Goal: Download file/media

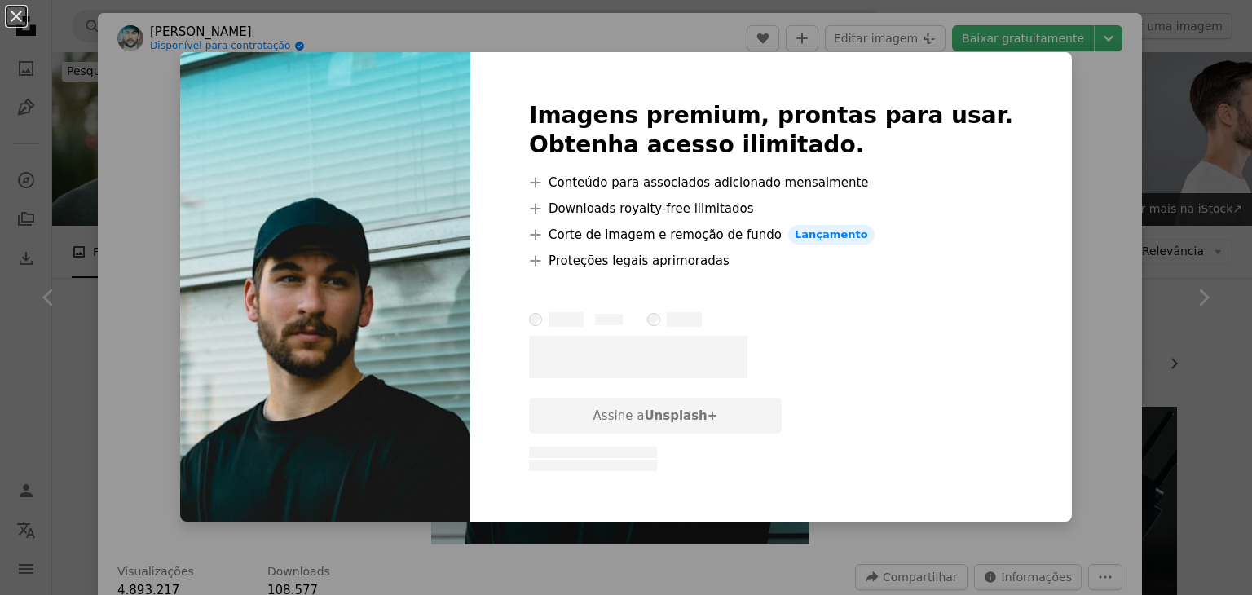
scroll to position [863, 0]
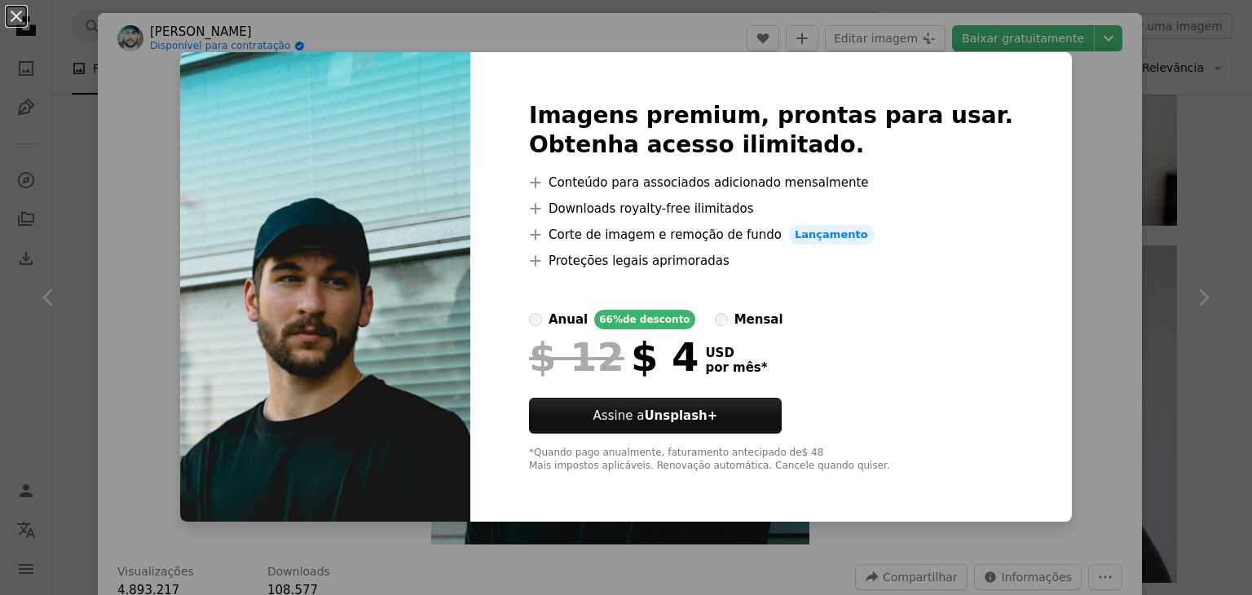
click at [1068, 92] on div "An X shape Imagens premium, prontas para usar. Obtenha acesso ilimitado. A plus…" at bounding box center [626, 297] width 1252 height 595
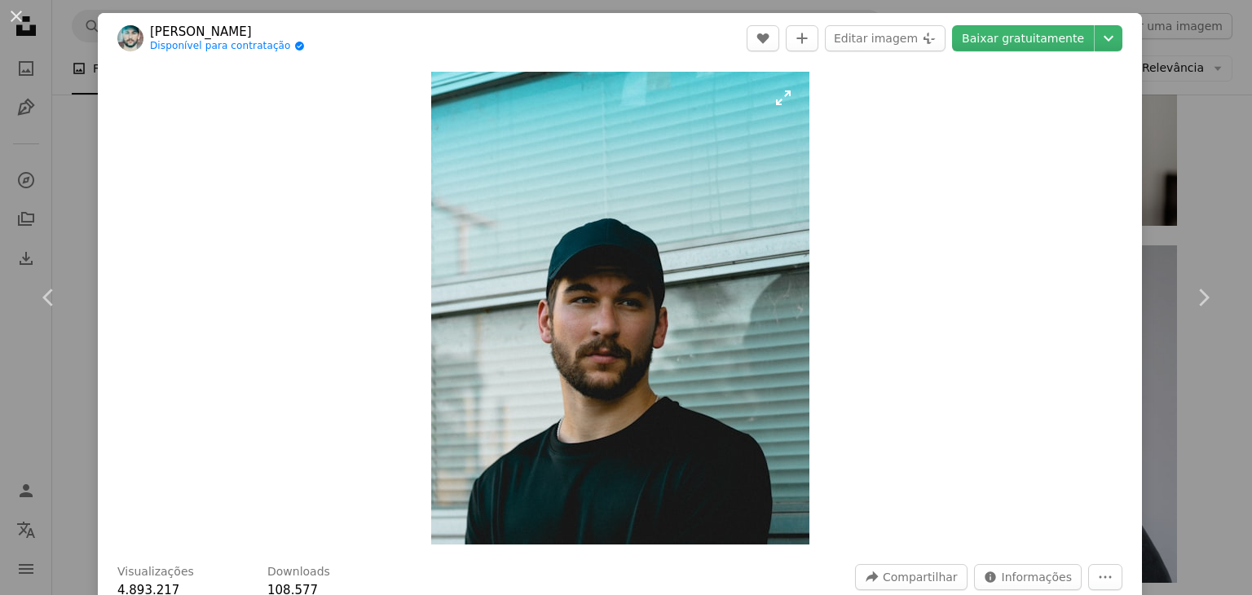
click at [740, 181] on img "Ampliar esta imagem" at bounding box center [620, 308] width 378 height 473
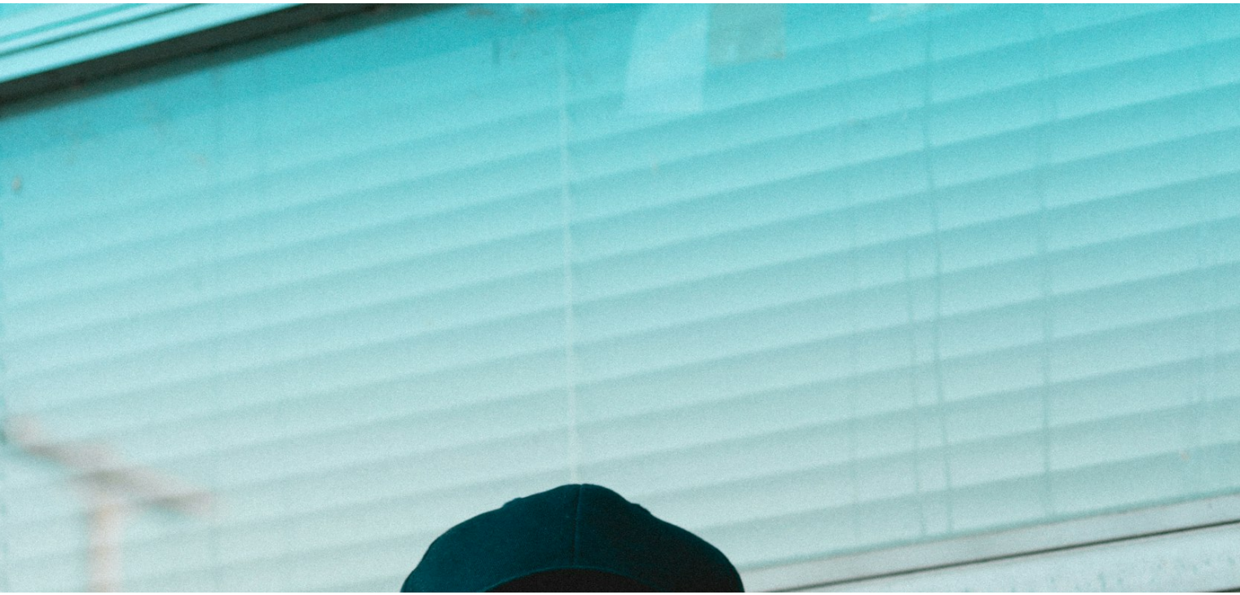
scroll to position [470, 0]
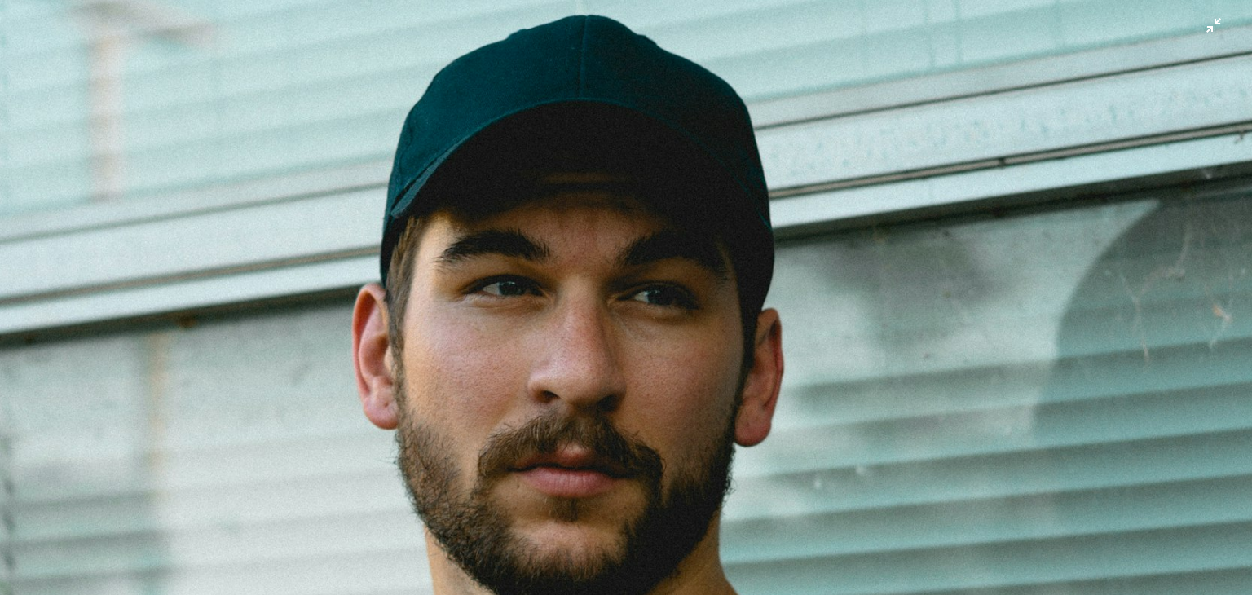
click at [740, 181] on img "Diminuir esta imagem" at bounding box center [626, 313] width 1254 height 1568
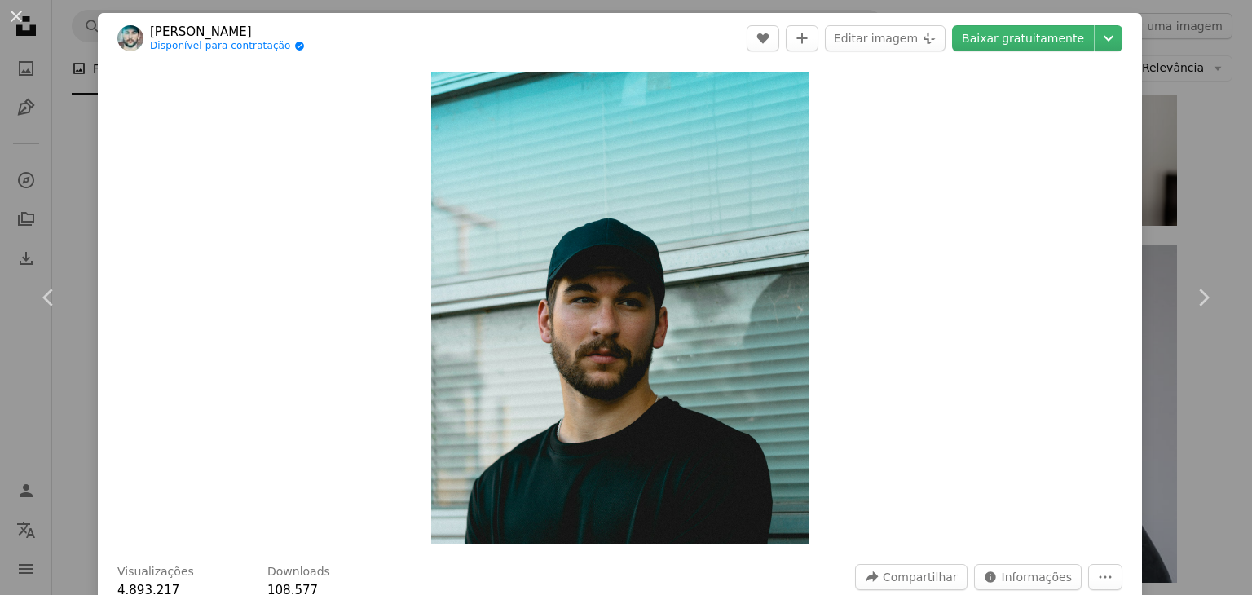
click at [1199, 135] on div "An X shape Chevron left Chevron right Taylor Disponível para contratação A chec…" at bounding box center [626, 297] width 1252 height 595
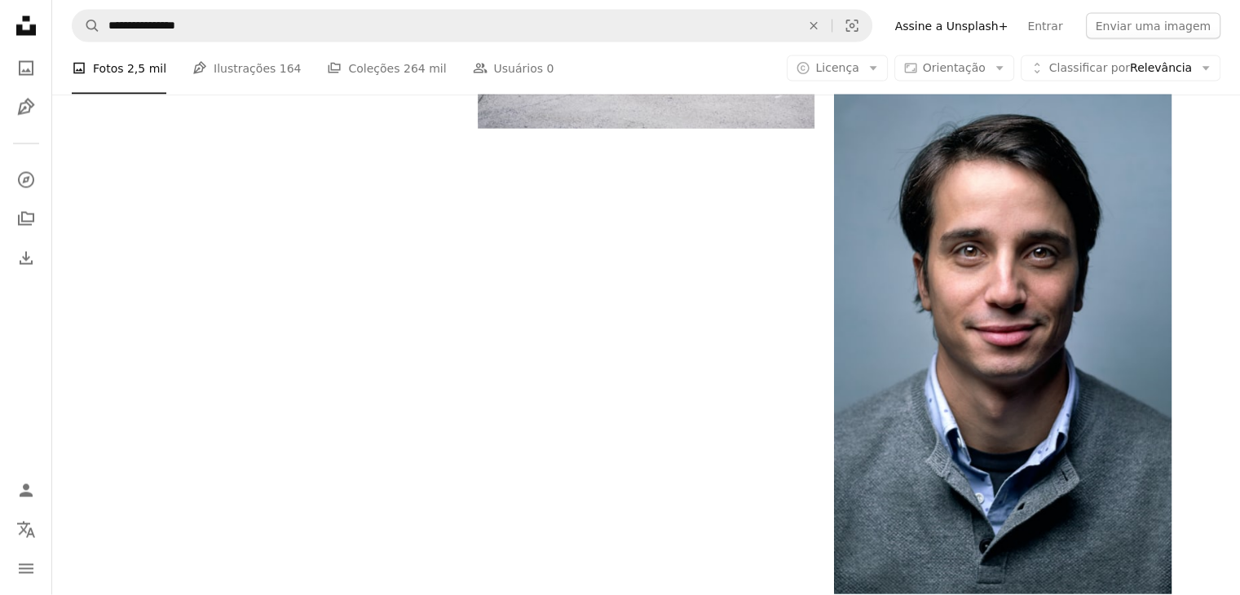
scroll to position [3170, 0]
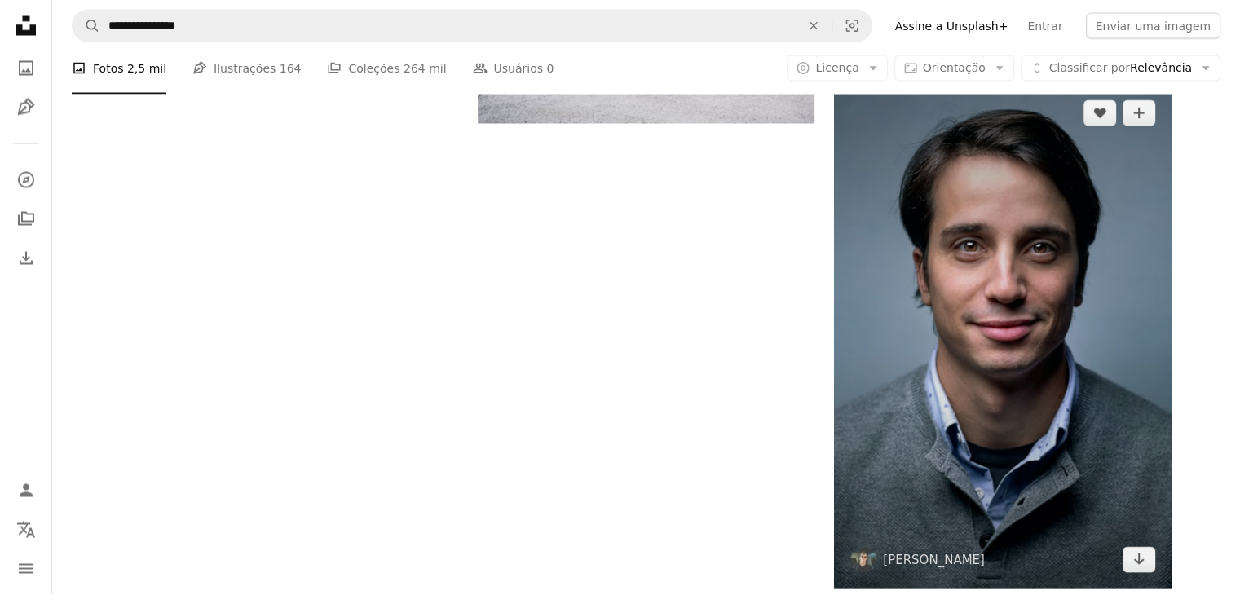
click at [1035, 467] on img at bounding box center [1002, 336] width 337 height 505
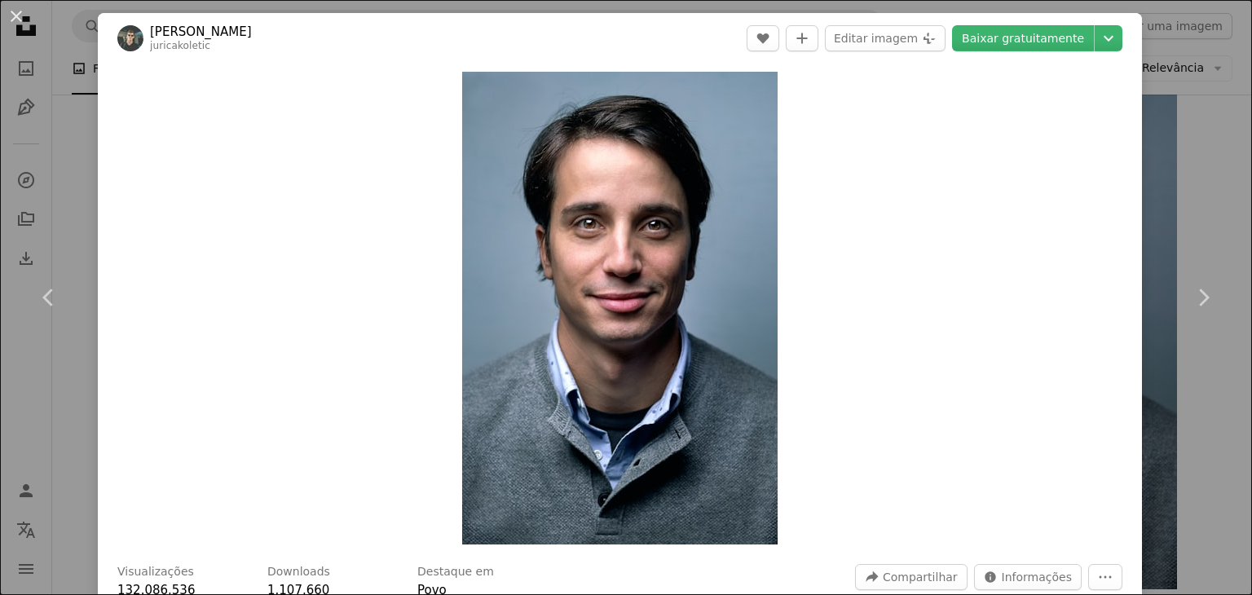
click at [1197, 131] on div "An X shape Chevron left Chevron right [PERSON_NAME] juricakoletic A heart A plu…" at bounding box center [626, 297] width 1252 height 595
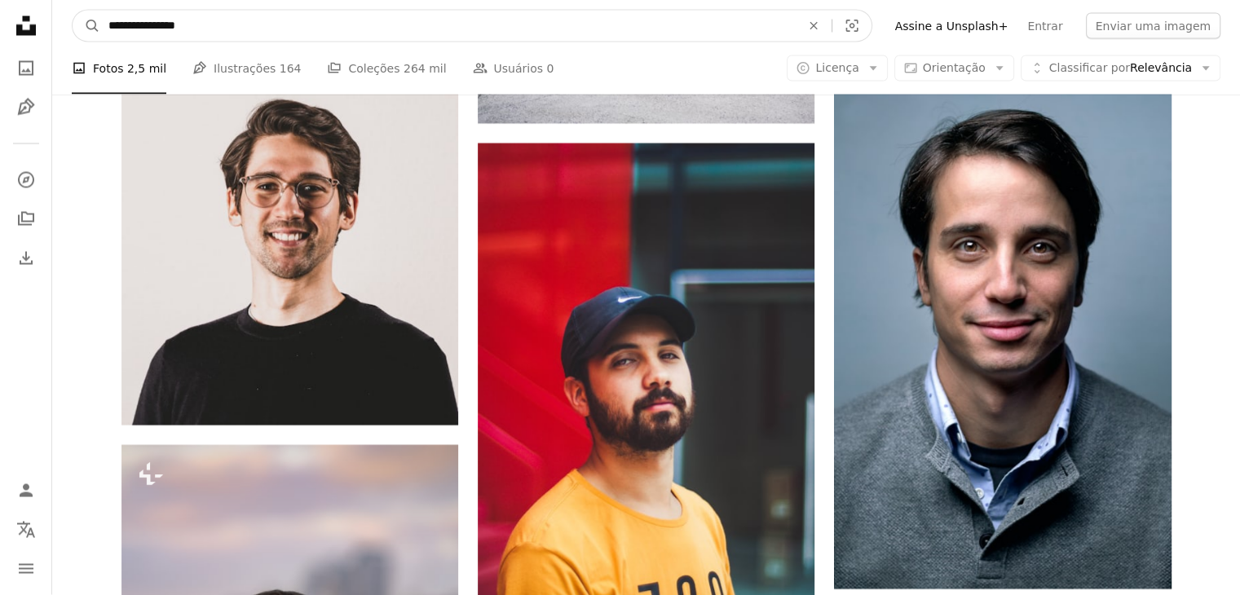
click at [304, 24] on input "**********" at bounding box center [447, 26] width 695 height 31
type input "**********"
click at [73, 11] on button "A magnifying glass" at bounding box center [87, 26] width 28 height 31
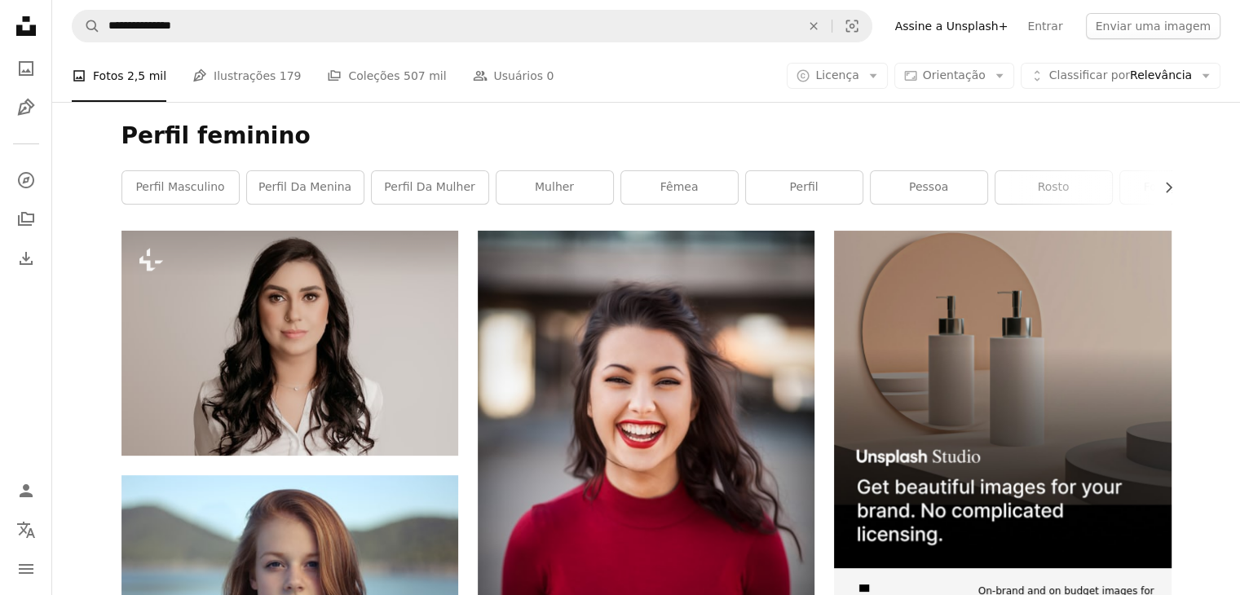
scroll to position [174, 0]
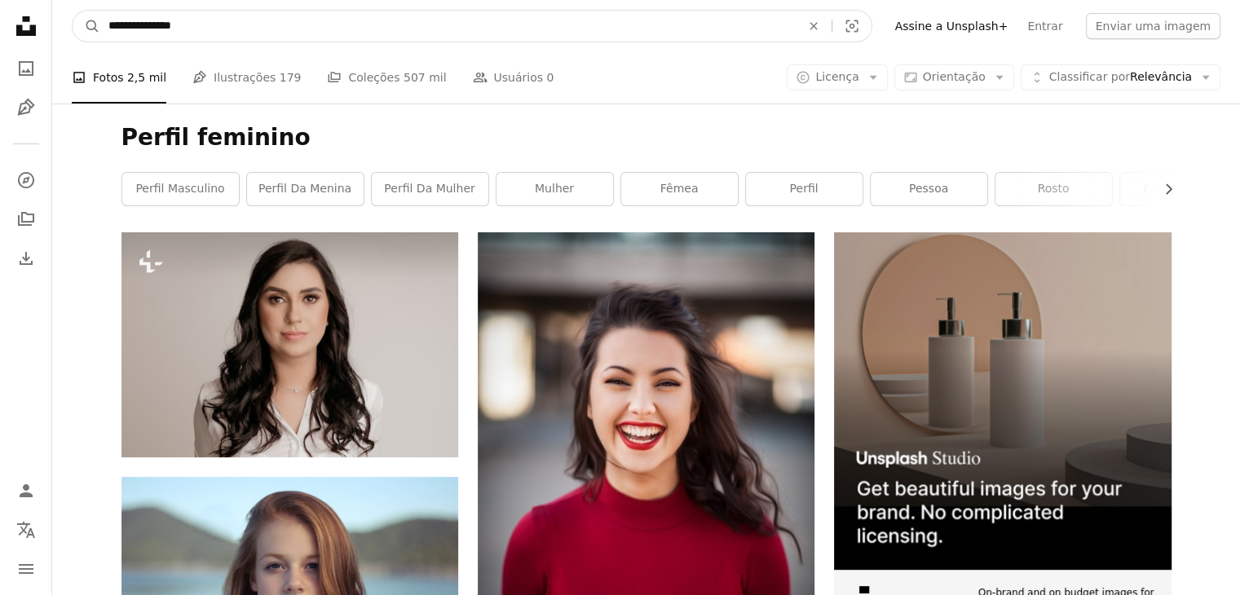
click at [205, 31] on input "**********" at bounding box center [447, 26] width 695 height 31
type input "**********"
click button "A magnifying glass" at bounding box center [87, 26] width 28 height 31
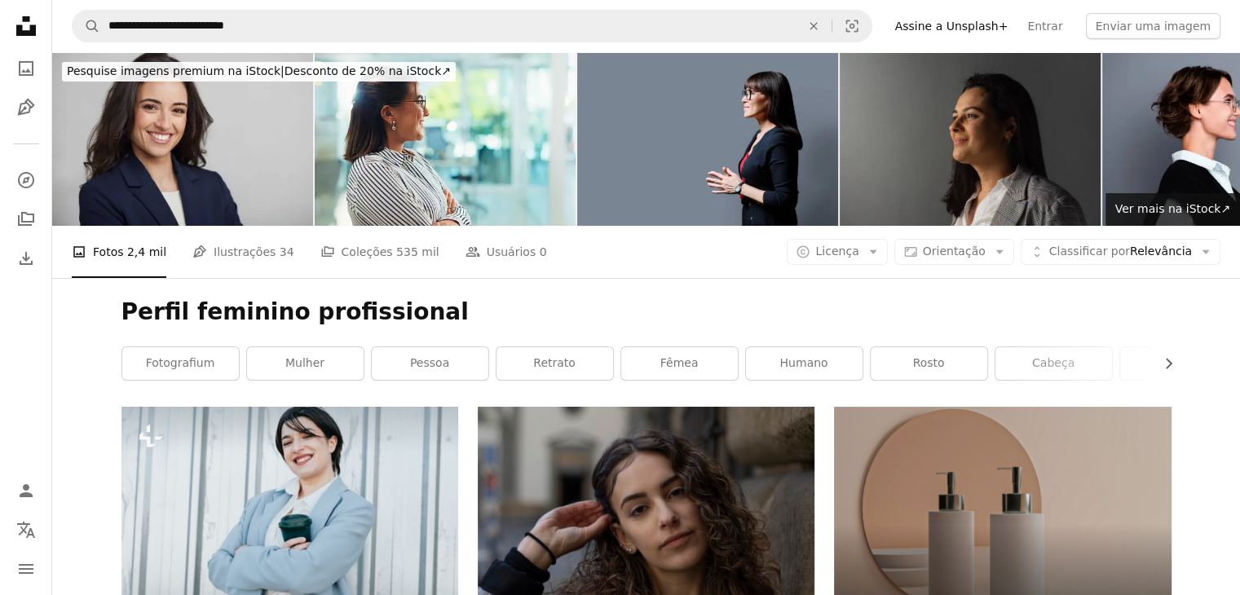
click at [218, 171] on img at bounding box center [182, 139] width 261 height 174
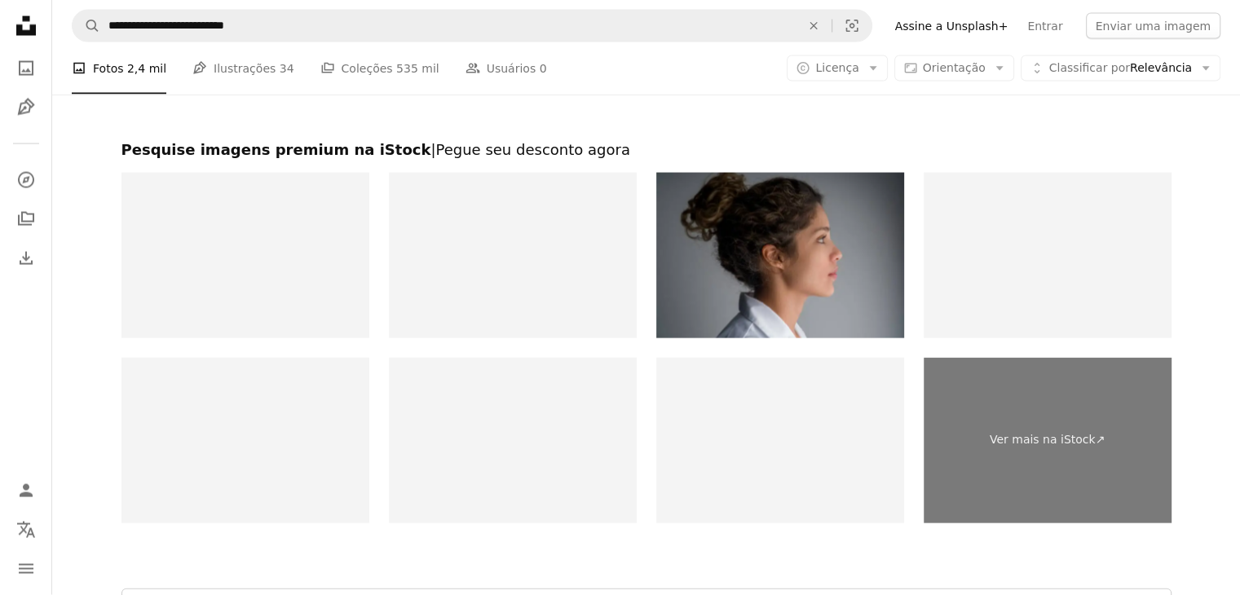
scroll to position [3576, 0]
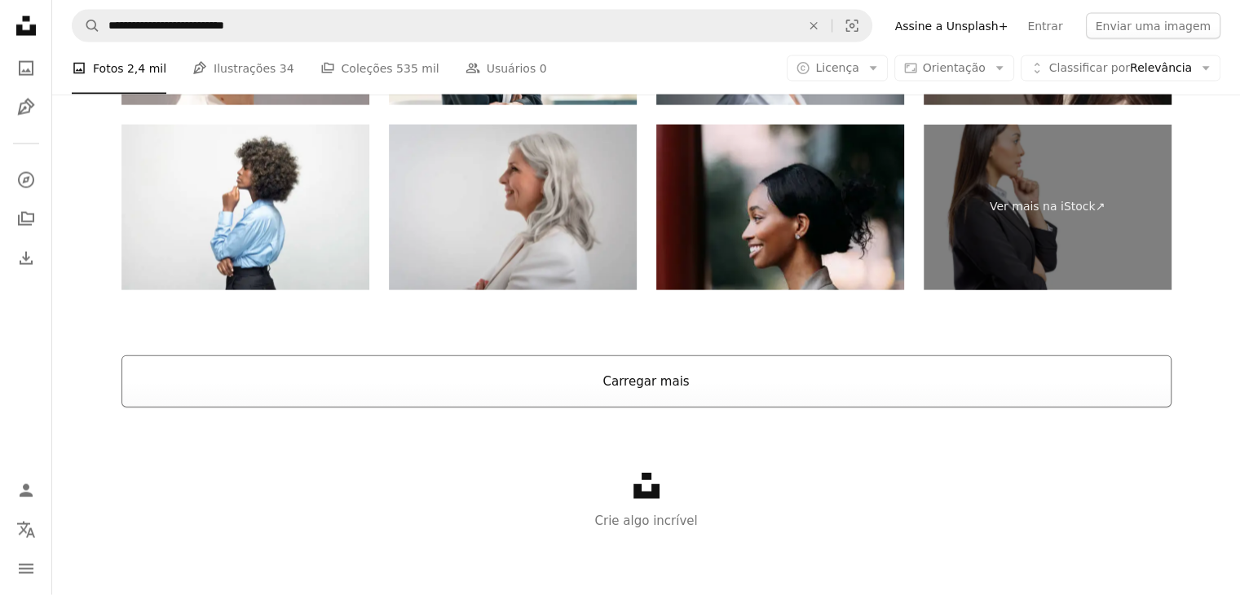
click at [740, 395] on button "Carregar mais" at bounding box center [646, 381] width 1050 height 52
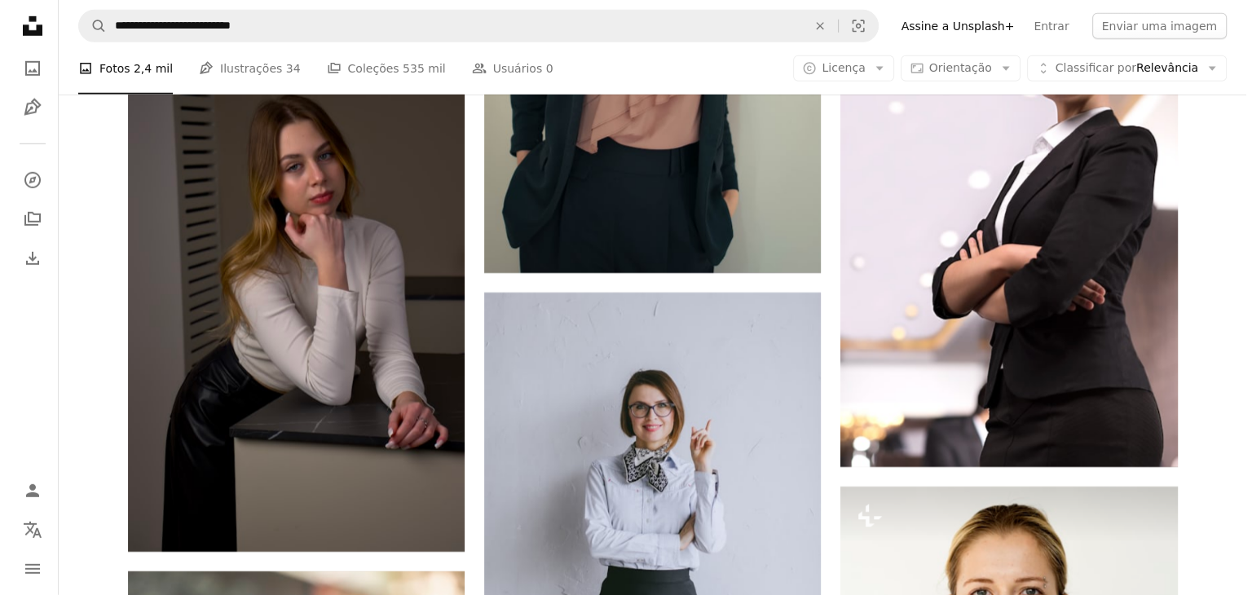
scroll to position [5021, 0]
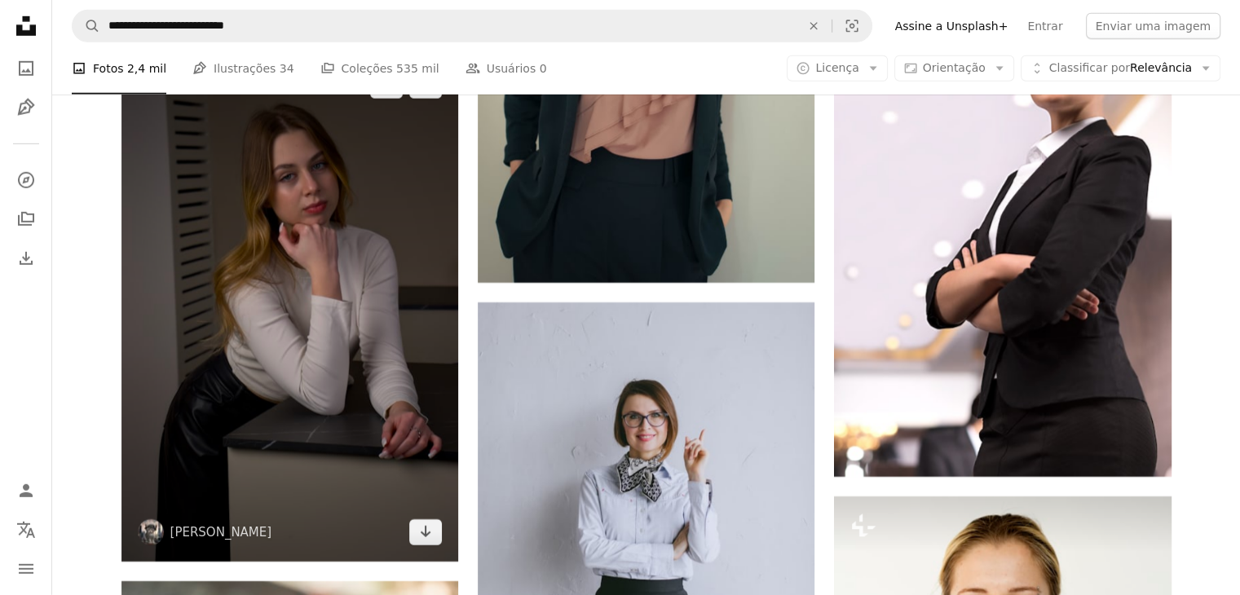
click at [340, 375] on img at bounding box center [289, 308] width 337 height 505
